Goal: Check status: Check status

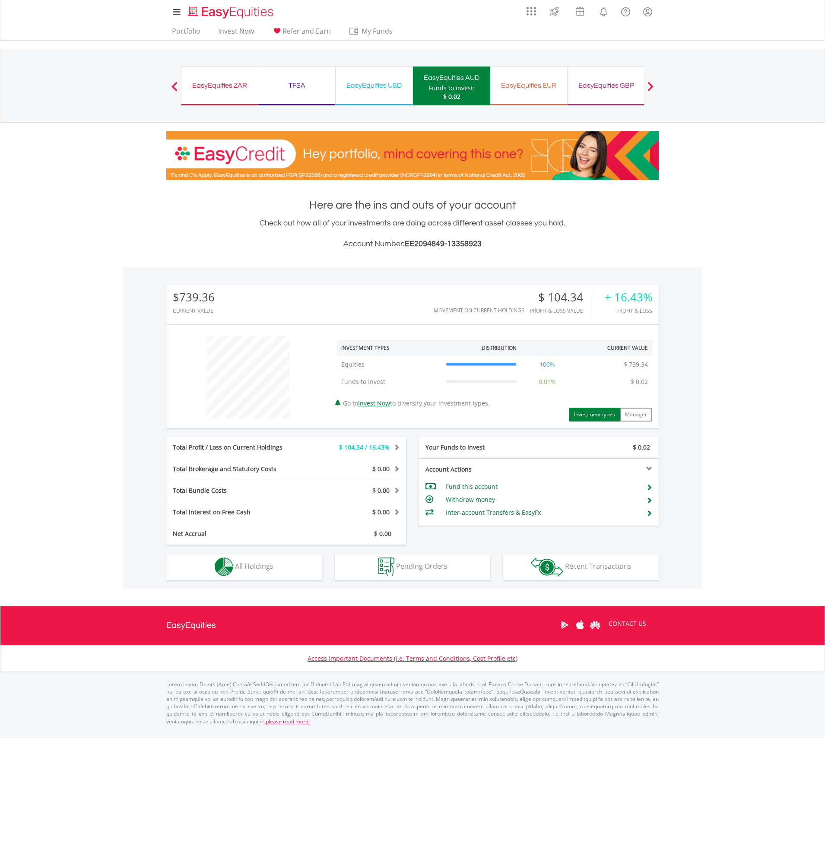
scroll to position [83, 164]
click at [225, 561] on img "button" at bounding box center [224, 566] width 19 height 19
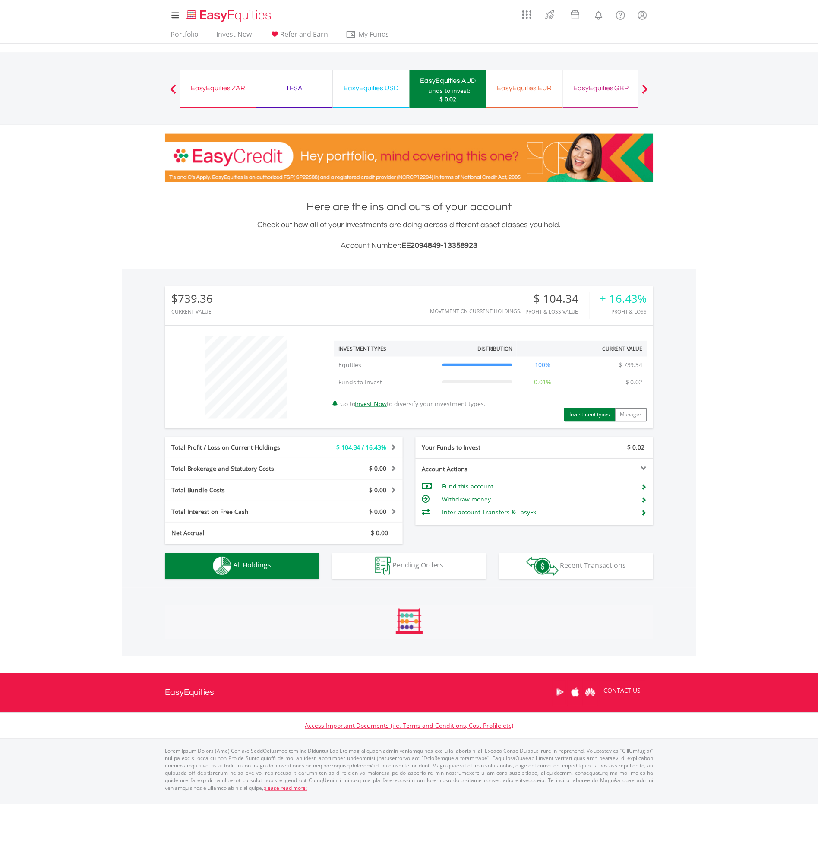
scroll to position [81, 0]
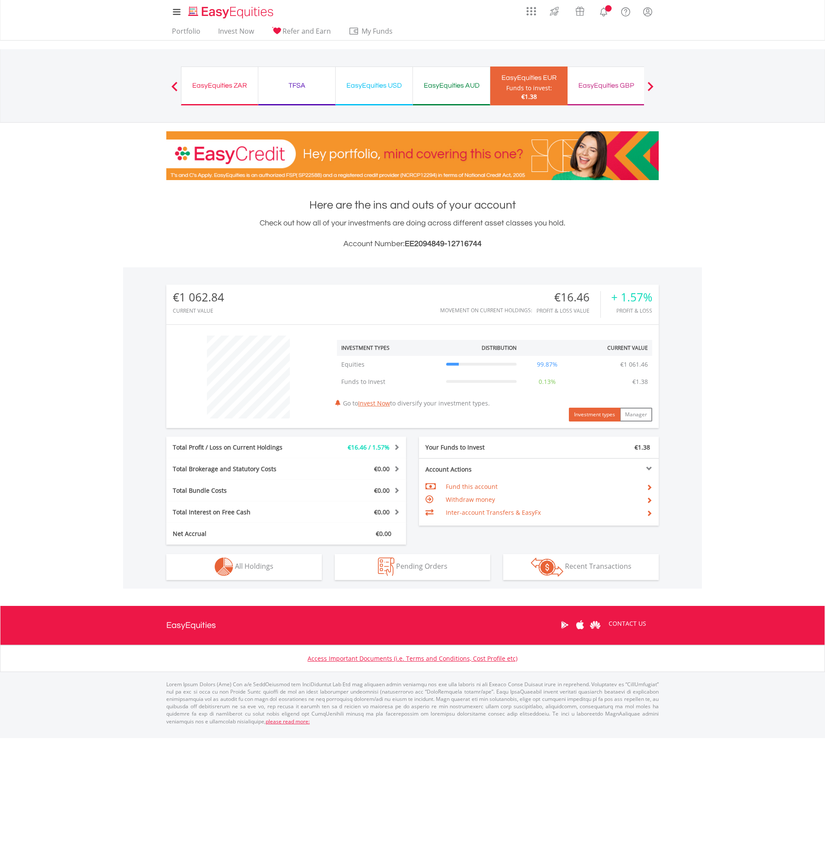
scroll to position [83, 164]
click at [229, 575] on img "button" at bounding box center [224, 566] width 19 height 19
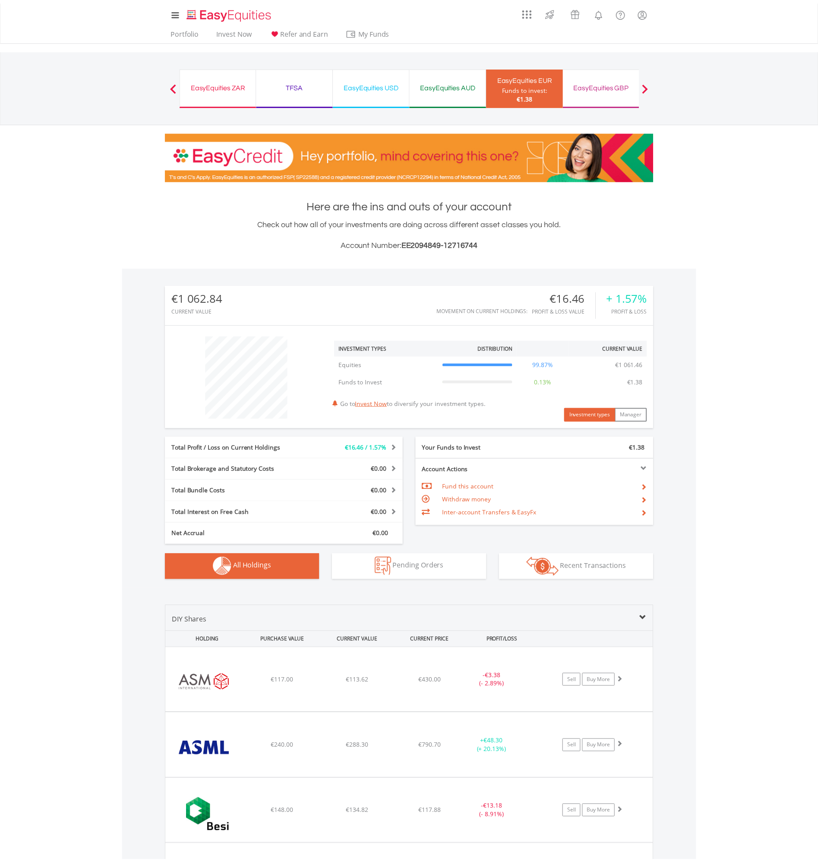
scroll to position [275, 0]
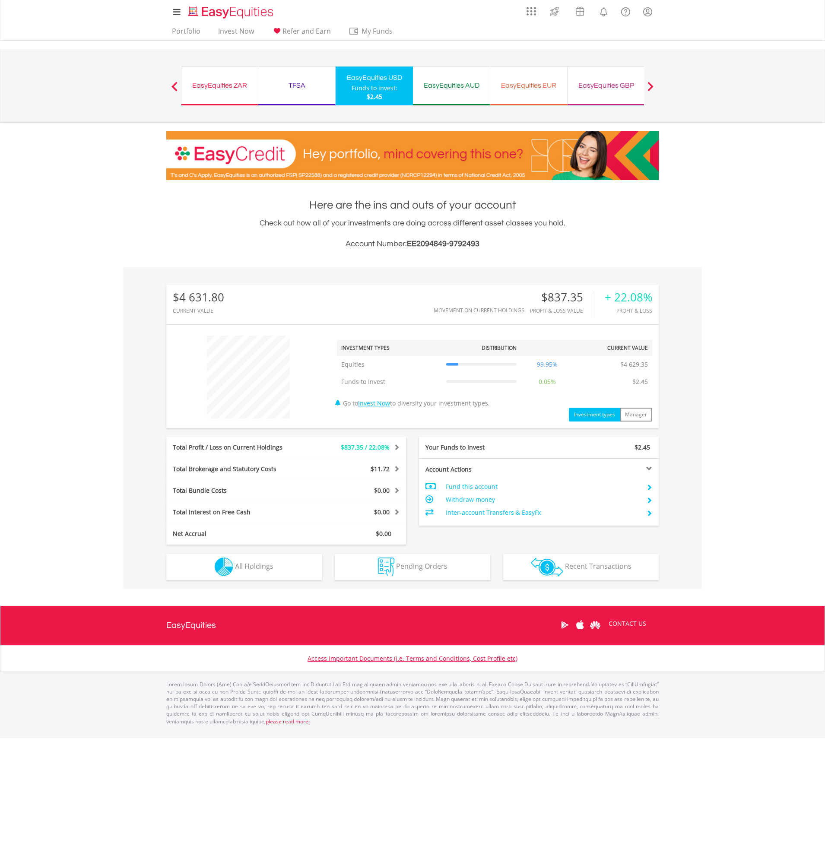
scroll to position [83, 164]
click at [202, 572] on button "Holdings All Holdings" at bounding box center [243, 567] width 155 height 26
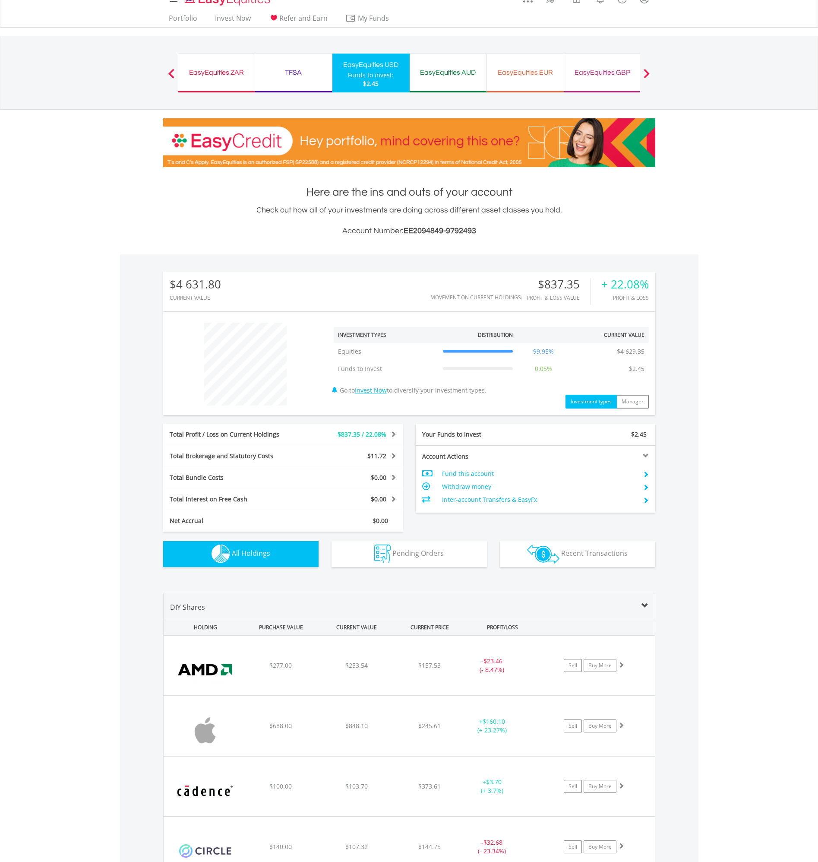
scroll to position [0, 0]
